Goal: Task Accomplishment & Management: Manage account settings

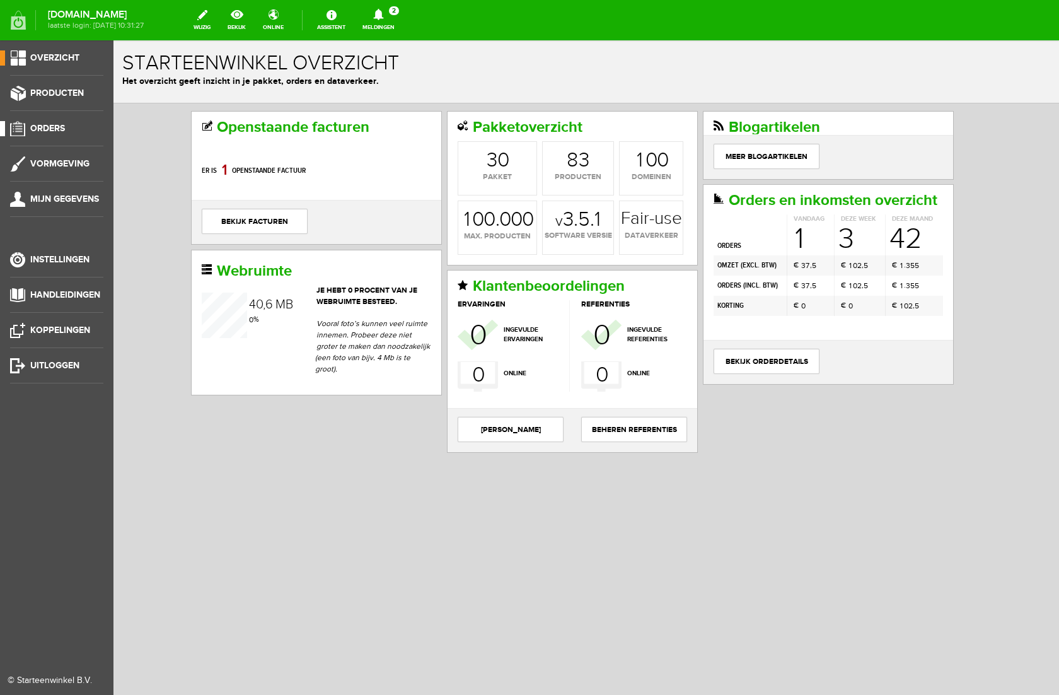
click at [54, 127] on span "Orders" at bounding box center [47, 128] width 35 height 11
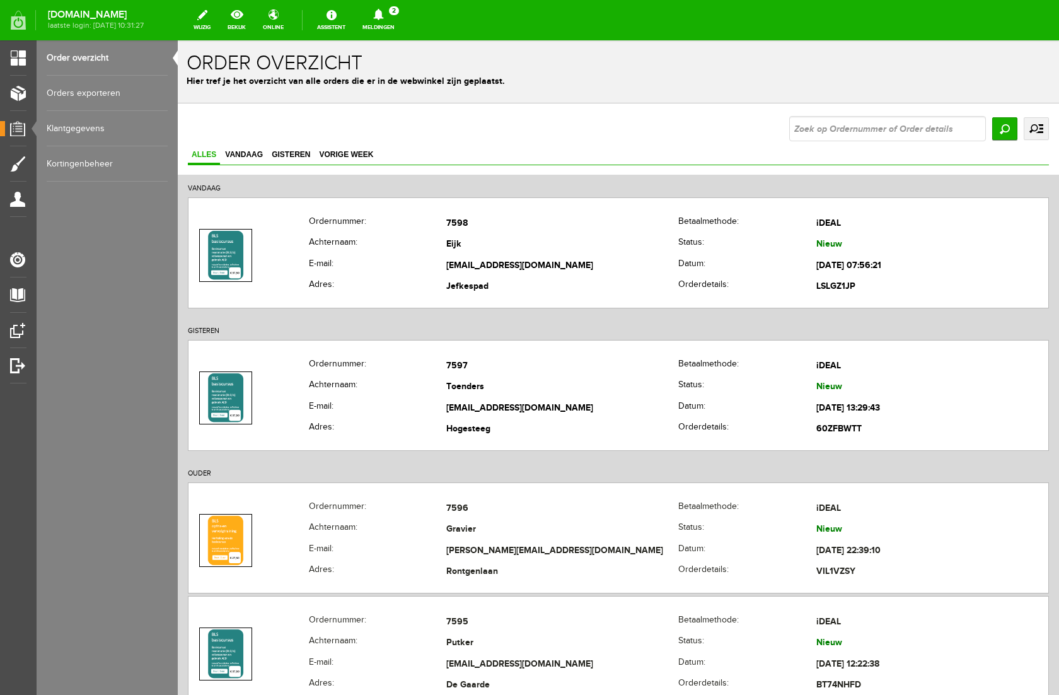
click at [860, 130] on input "text" at bounding box center [888, 128] width 197 height 25
type input "7432"
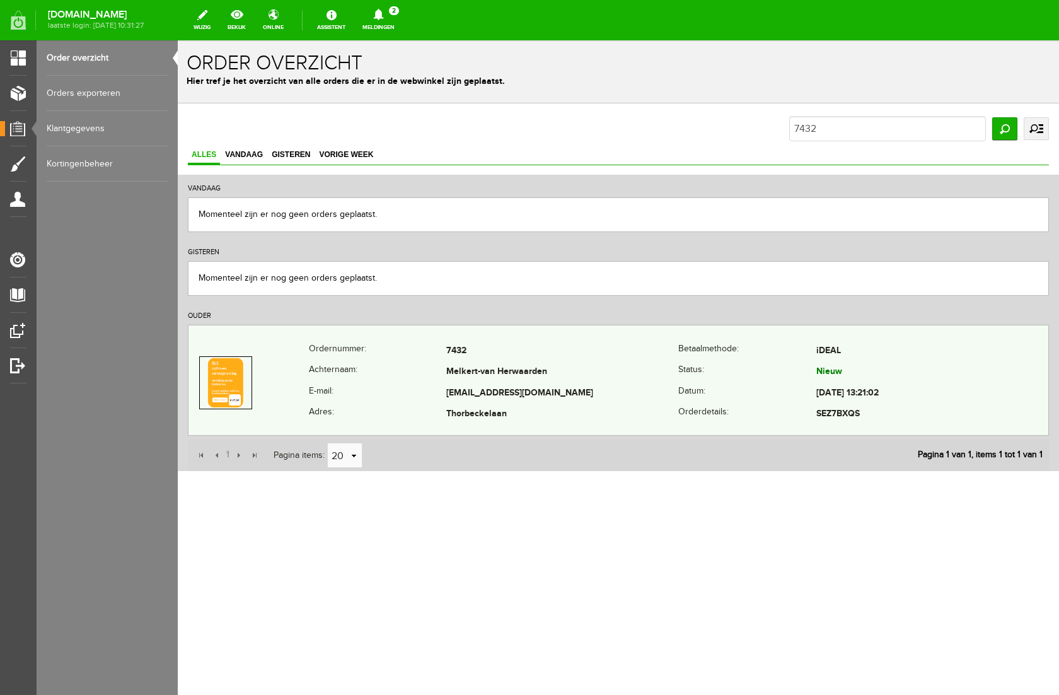
click at [607, 388] on td "[EMAIL_ADDRESS][DOMAIN_NAME]" at bounding box center [562, 393] width 232 height 21
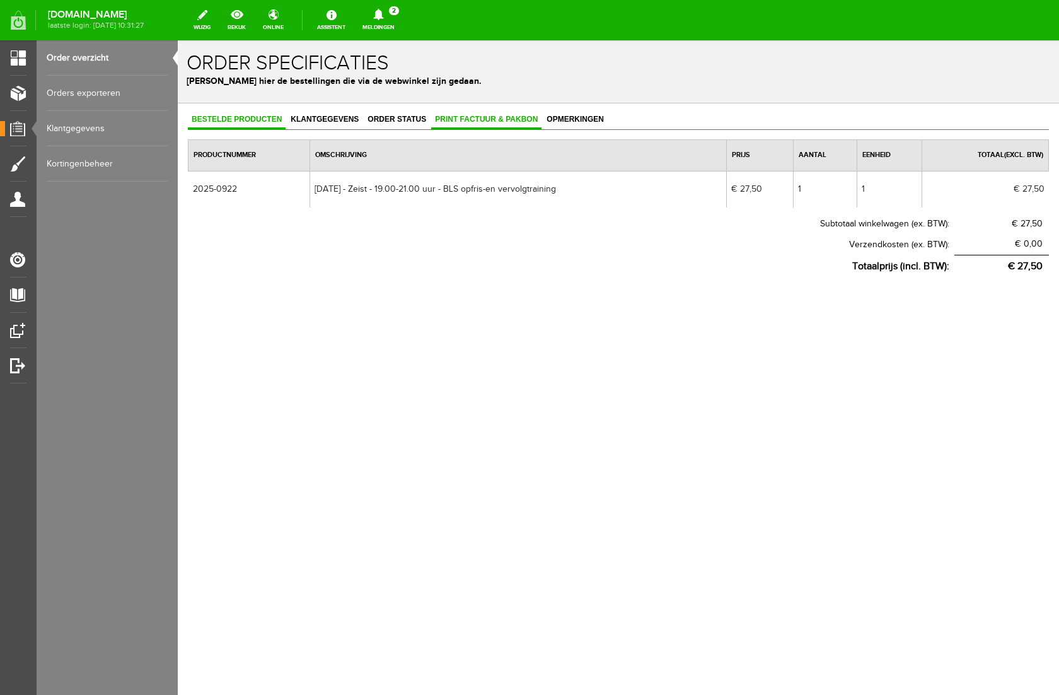
click at [477, 120] on span "Print factuur & pakbon" at bounding box center [486, 119] width 110 height 9
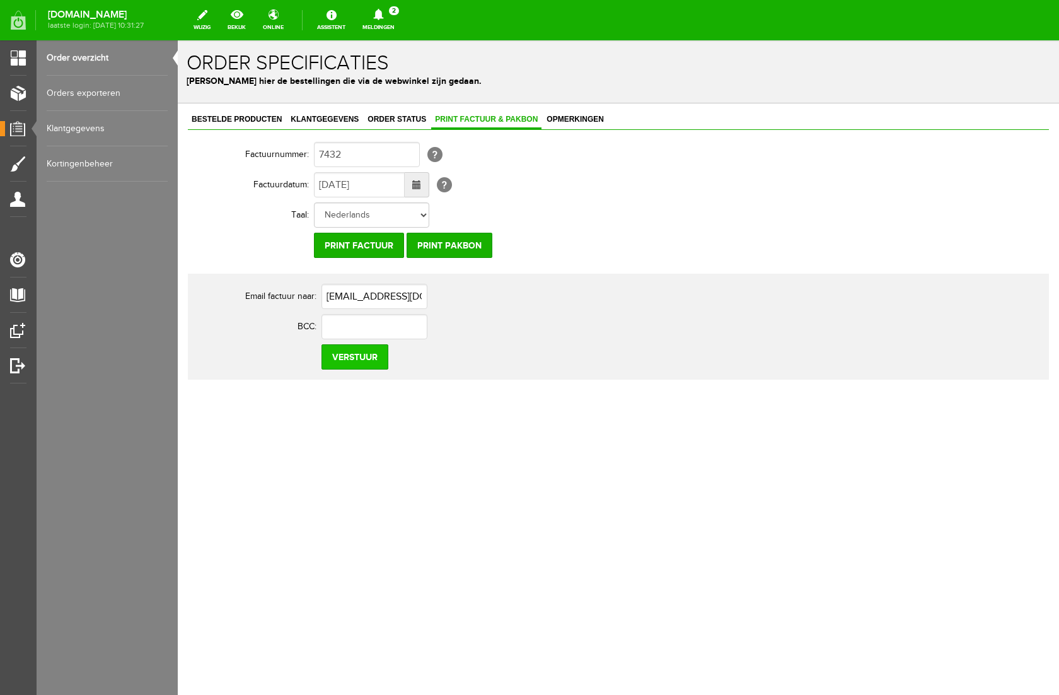
click at [365, 356] on input "Verstuur" at bounding box center [355, 356] width 67 height 25
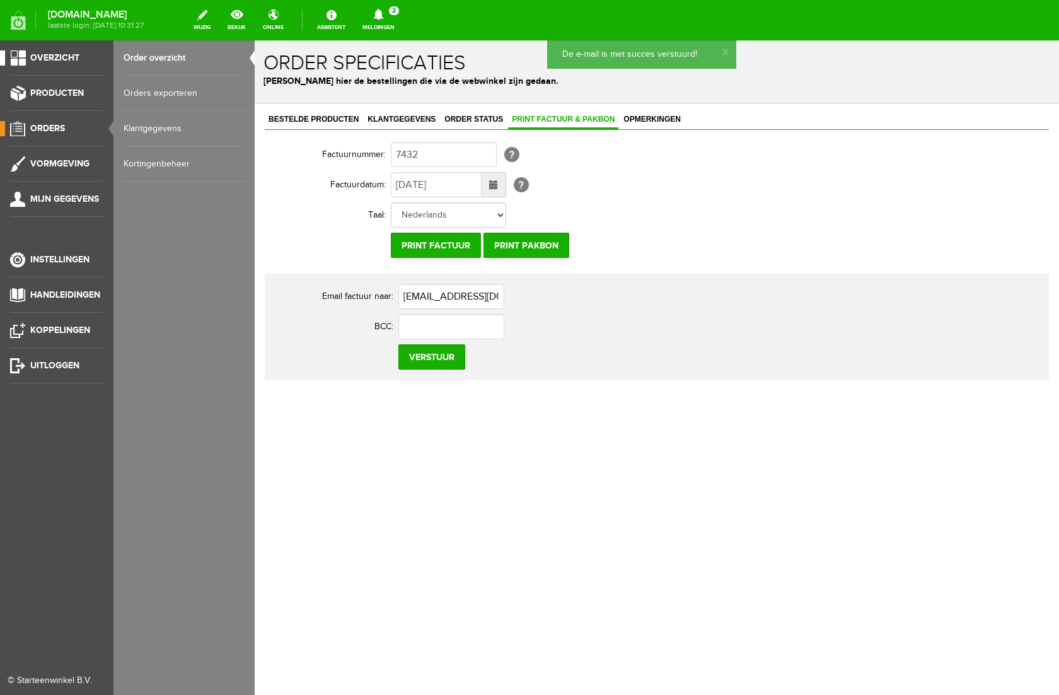
click at [42, 55] on span "Overzicht" at bounding box center [54, 57] width 49 height 11
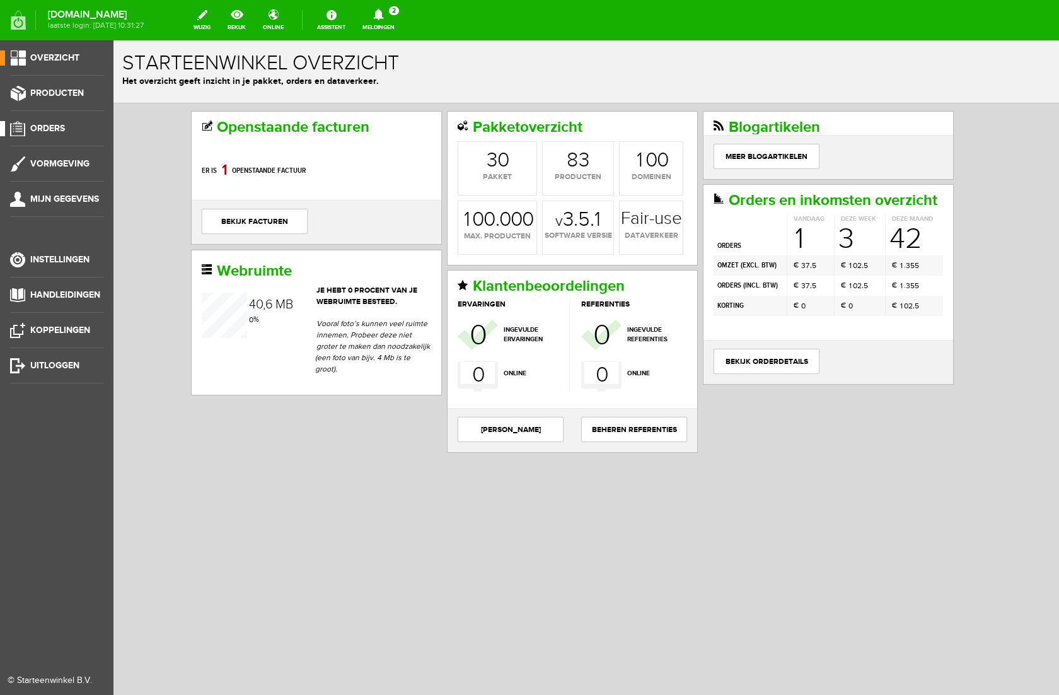
click at [52, 131] on span "Orders" at bounding box center [47, 128] width 35 height 11
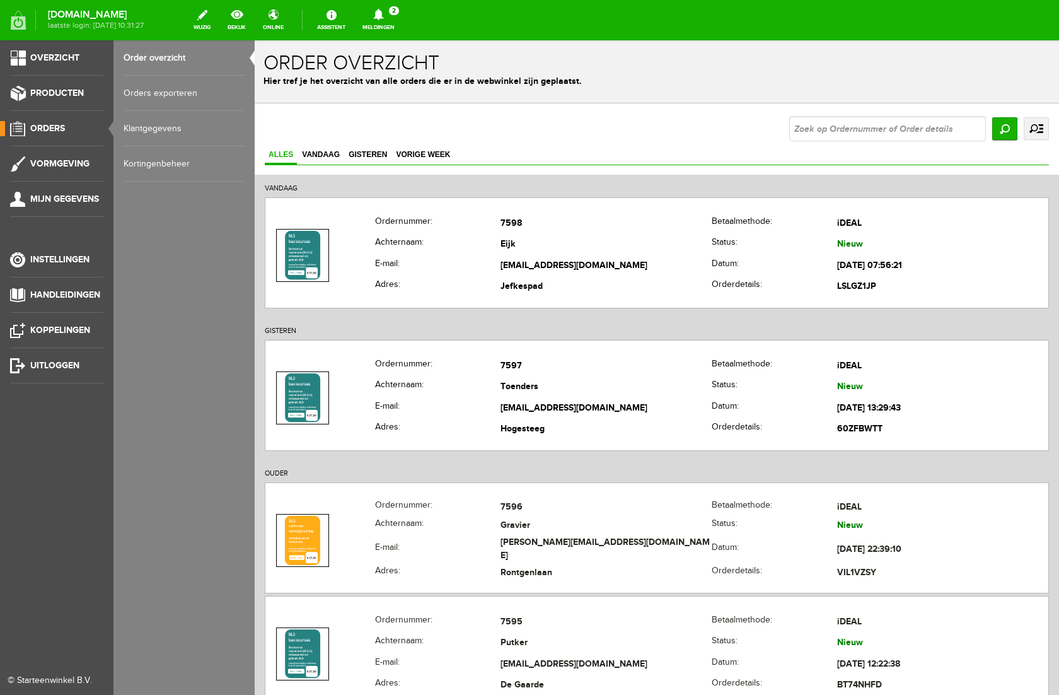
click at [158, 161] on link "Kortingenbeheer" at bounding box center [184, 163] width 121 height 35
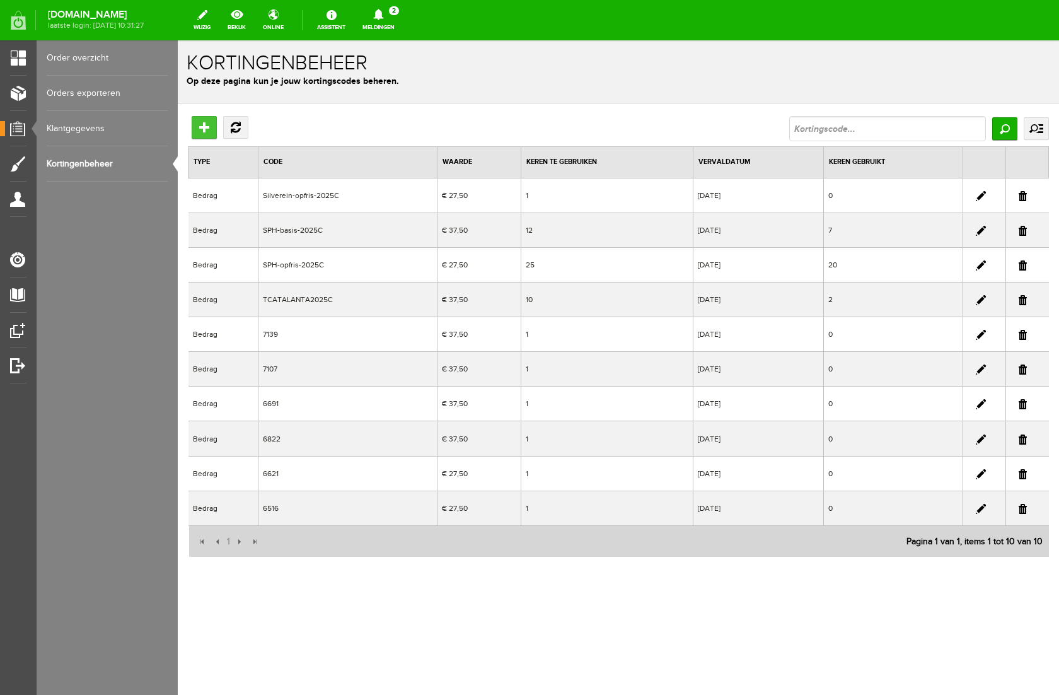
click at [203, 130] on input "Toevoegen" at bounding box center [204, 127] width 25 height 23
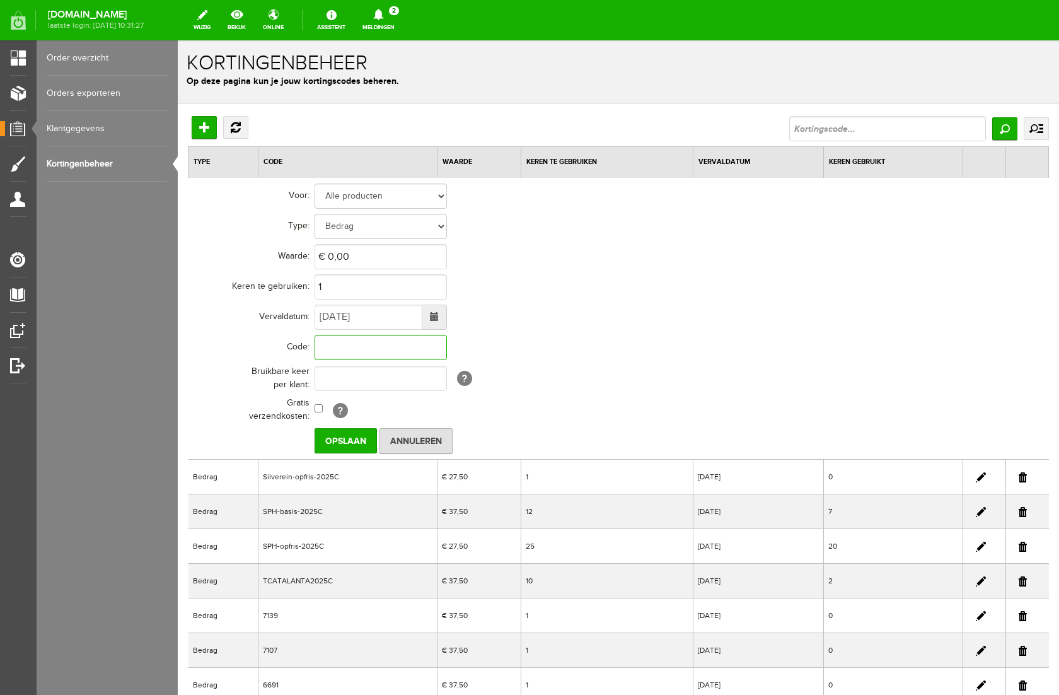
click at [342, 345] on input "text" at bounding box center [381, 347] width 132 height 25
type input "7571"
click at [366, 257] on input "0" at bounding box center [381, 256] width 132 height 25
type input "€ 27,50"
click at [592, 304] on td "[DATE]" at bounding box center [554, 317] width 479 height 30
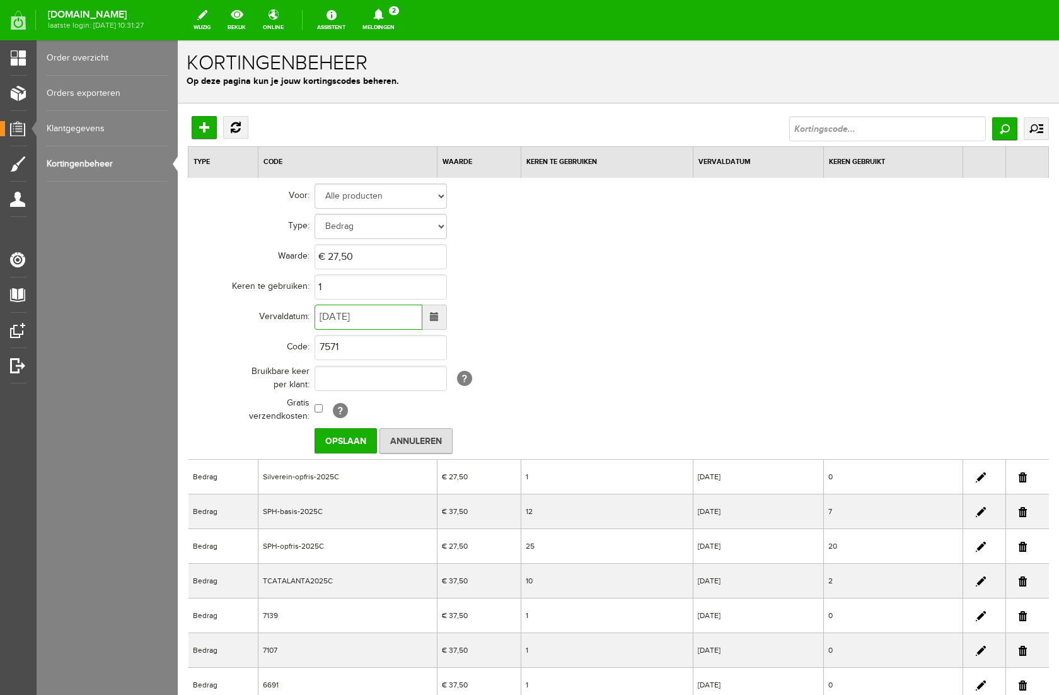
drag, startPoint x: 381, startPoint y: 320, endPoint x: 288, endPoint y: 308, distance: 93.5
click at [288, 308] on tr "Vervaldatum: [DATE]" at bounding box center [491, 317] width 605 height 30
type input "[DATE]"
click at [687, 325] on td "[DATE]" at bounding box center [554, 317] width 479 height 30
click at [351, 441] on input "Opslaan" at bounding box center [346, 440] width 62 height 25
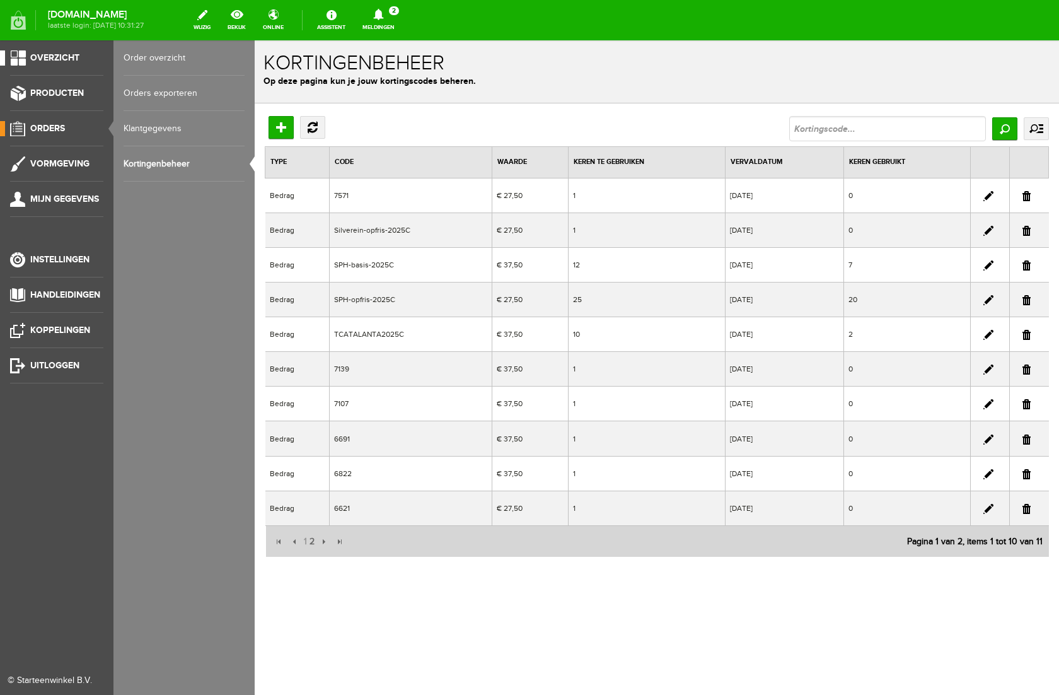
click at [47, 57] on span "Overzicht" at bounding box center [54, 57] width 49 height 11
